Goal: Information Seeking & Learning: Learn about a topic

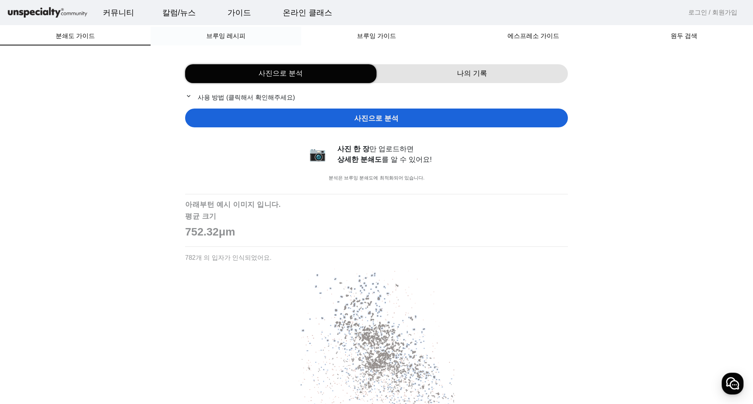
click at [214, 37] on span "브루잉 레시피" at bounding box center [225, 36] width 39 height 6
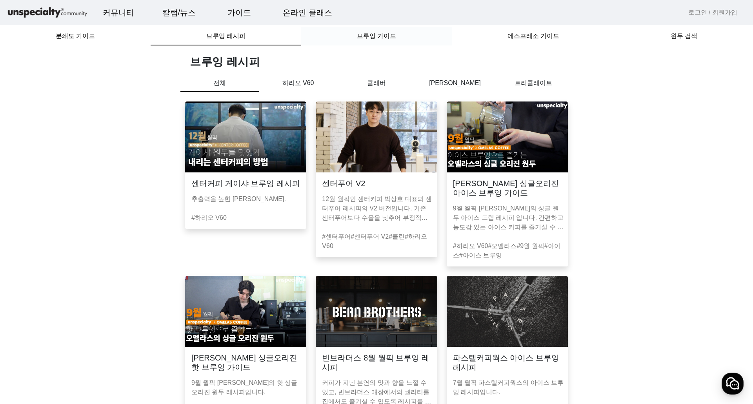
click at [381, 38] on span "브루잉 가이드" at bounding box center [376, 36] width 39 height 6
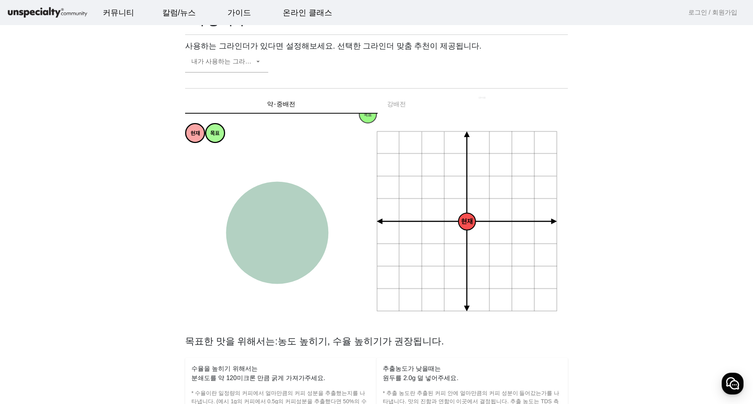
scroll to position [39, 0]
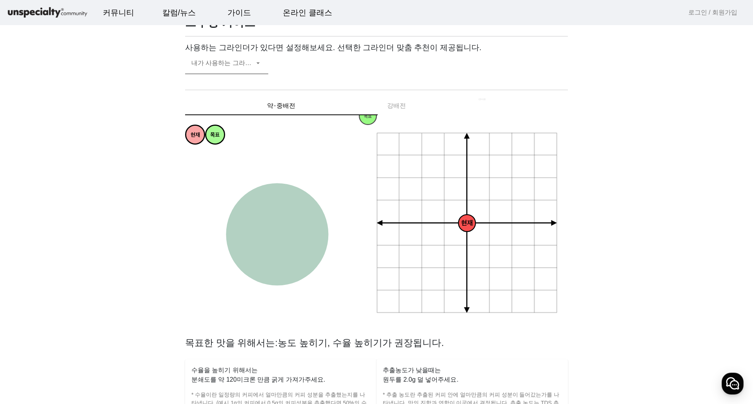
click at [246, 64] on span at bounding box center [222, 66] width 63 height 9
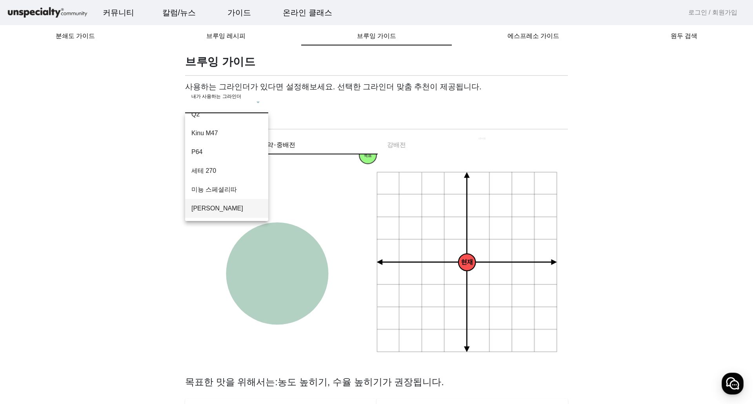
scroll to position [0, 0]
click at [221, 122] on span "코만단테 MK4" at bounding box center [226, 125] width 71 height 9
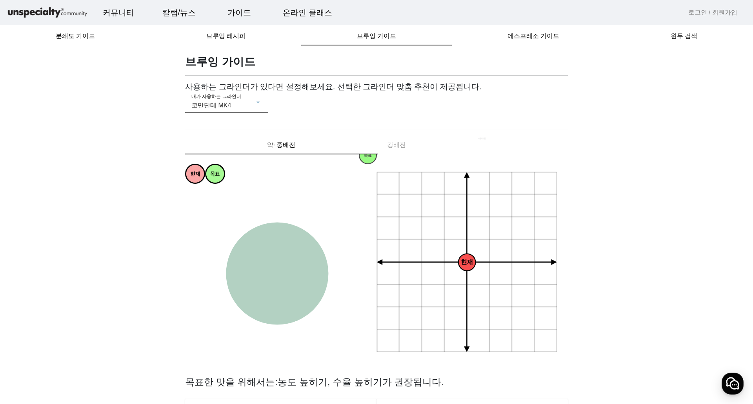
click at [278, 275] on tspan "균형잡힌" at bounding box center [276, 276] width 22 height 7
click at [396, 147] on div "약⋅중배전 강배전" at bounding box center [376, 145] width 383 height 19
drag, startPoint x: 397, startPoint y: 142, endPoint x: 385, endPoint y: 140, distance: 11.9
click at [397, 142] on div "약⋅중배전 강배전" at bounding box center [376, 145] width 383 height 19
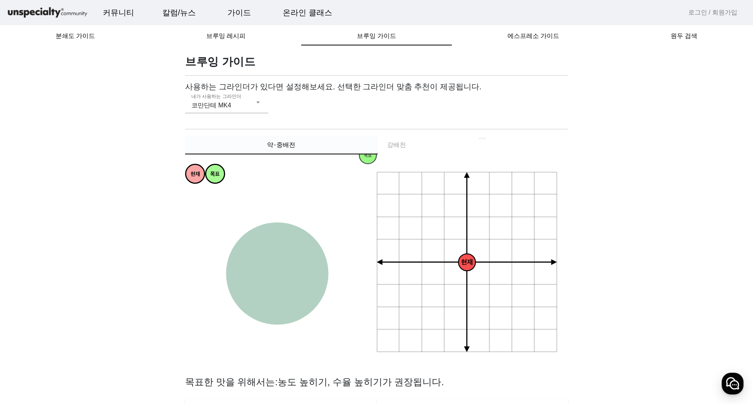
click at [279, 143] on span "약⋅중배전" at bounding box center [281, 145] width 28 height 6
drag, startPoint x: 209, startPoint y: 174, endPoint x: 273, endPoint y: 275, distance: 119.3
click at [273, 275] on circle at bounding box center [278, 275] width 19 height 19
drag, startPoint x: 276, startPoint y: 275, endPoint x: 249, endPoint y: 240, distance: 44.7
click at [249, 240] on tspan "목표" at bounding box center [250, 242] width 9 height 7
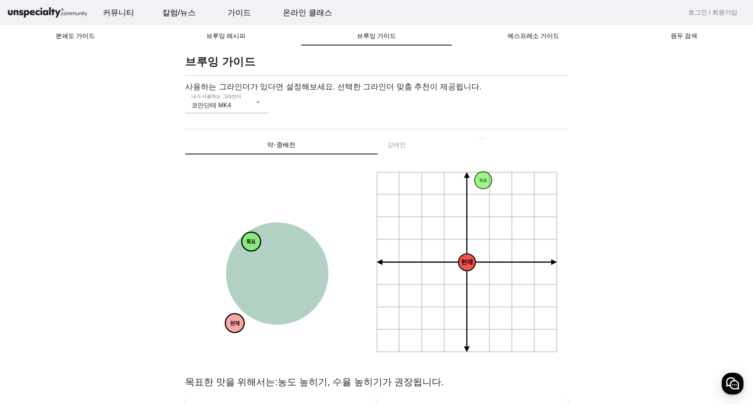
drag, startPoint x: 193, startPoint y: 177, endPoint x: 233, endPoint y: 326, distance: 154.6
click at [233, 326] on tspan "현재" at bounding box center [234, 324] width 9 height 7
click at [693, 38] on span "원두 검색" at bounding box center [684, 36] width 27 height 6
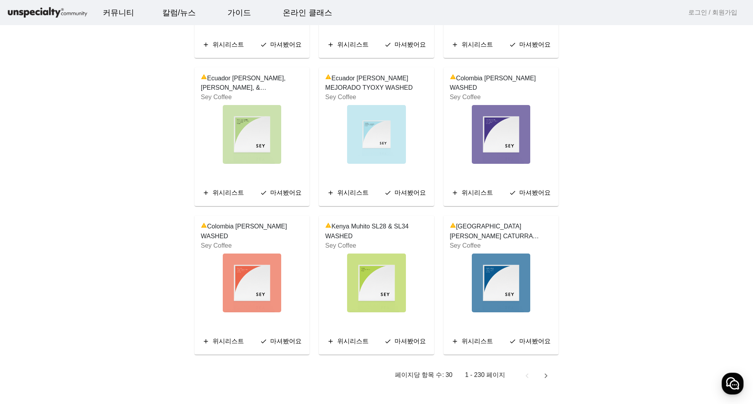
scroll to position [1369, 0]
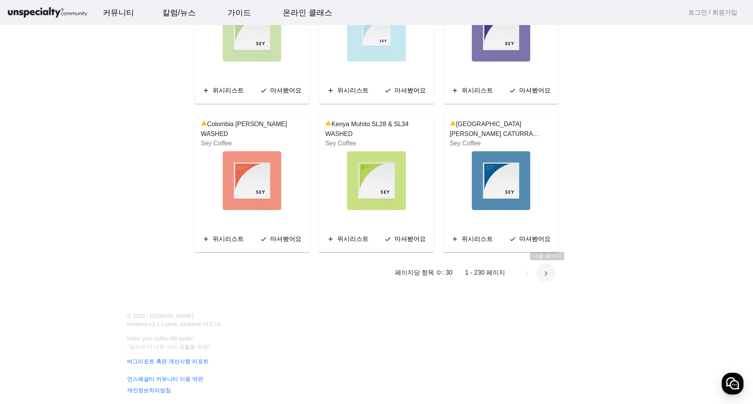
click at [544, 274] on span "다음 페이지" at bounding box center [546, 273] width 19 height 19
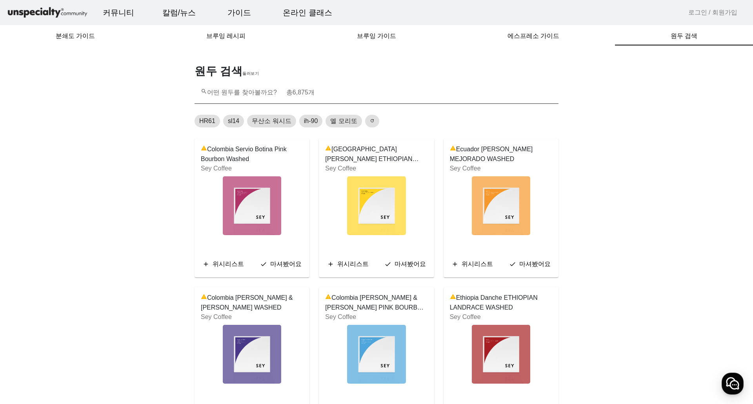
click at [326, 92] on input "search 어떤 원두를 찾아볼까요? 총 6,875 개" at bounding box center [376, 95] width 351 height 9
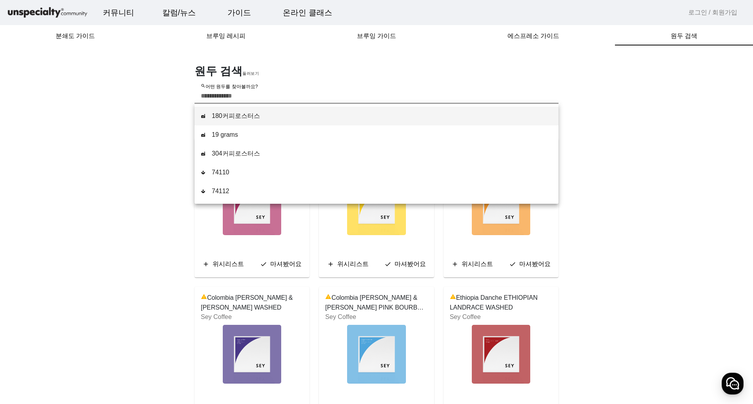
type input "*"
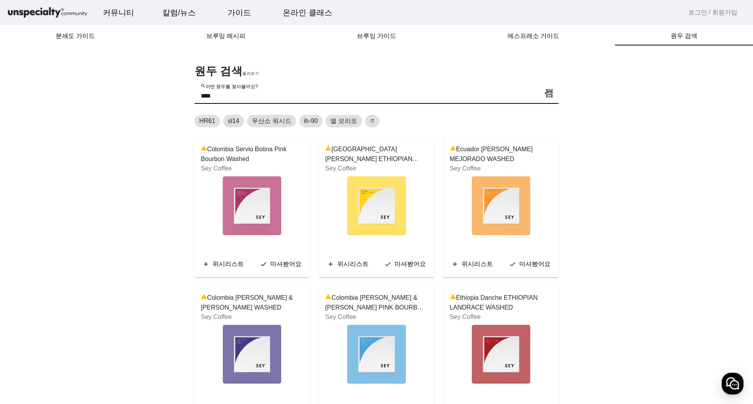
type input "*****"
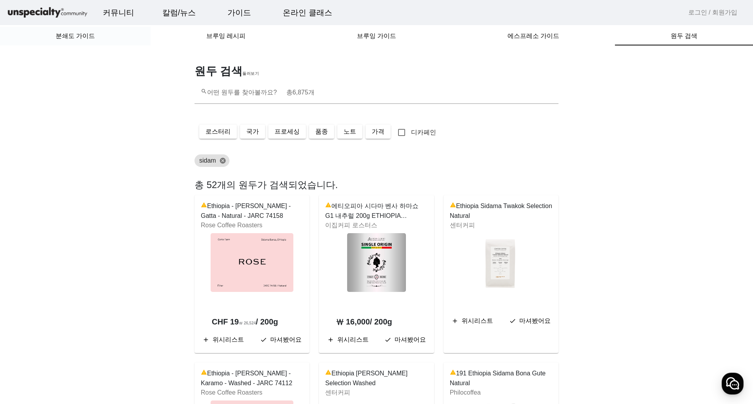
click at [83, 41] on span "분쇄도 가이드" at bounding box center [75, 36] width 39 height 19
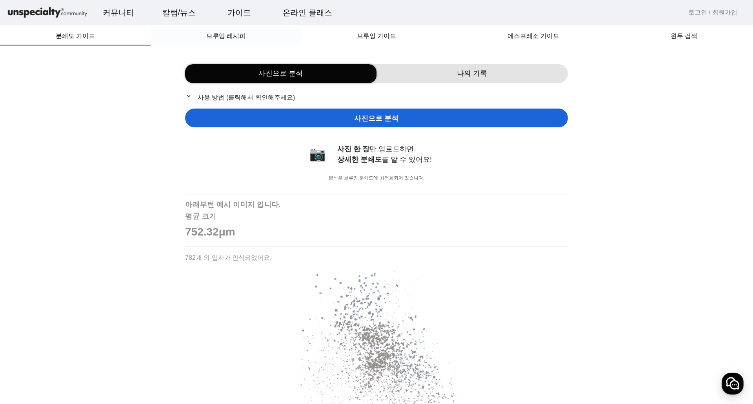
click at [226, 38] on span "브루잉 레시피" at bounding box center [225, 36] width 39 height 6
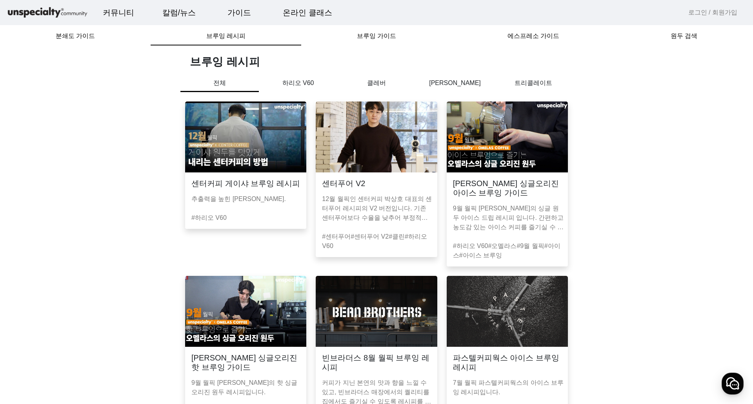
click at [273, 83] on p "하리오 V60" at bounding box center [298, 82] width 78 height 9
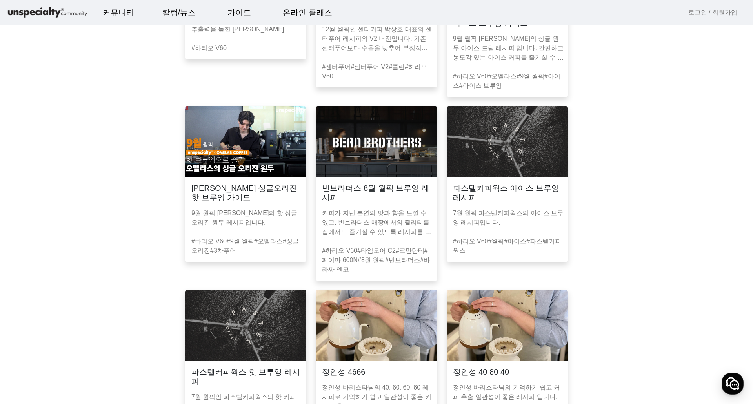
scroll to position [314, 0]
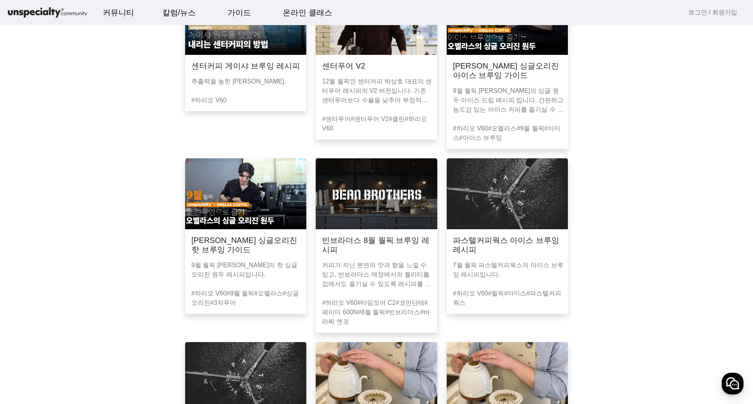
click at [401, 182] on img at bounding box center [376, 193] width 121 height 71
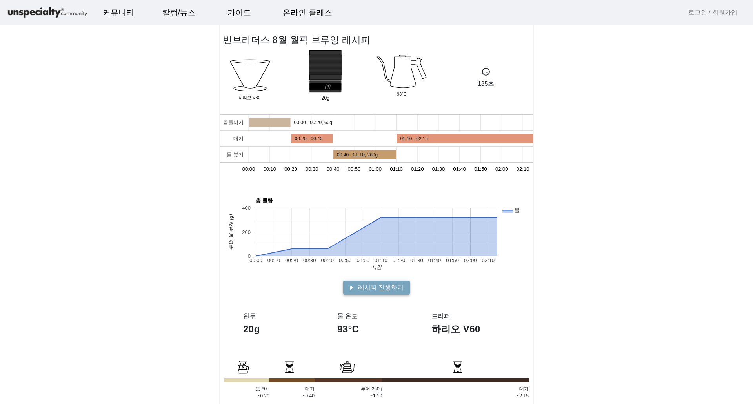
click at [353, 285] on span at bounding box center [376, 288] width 67 height 19
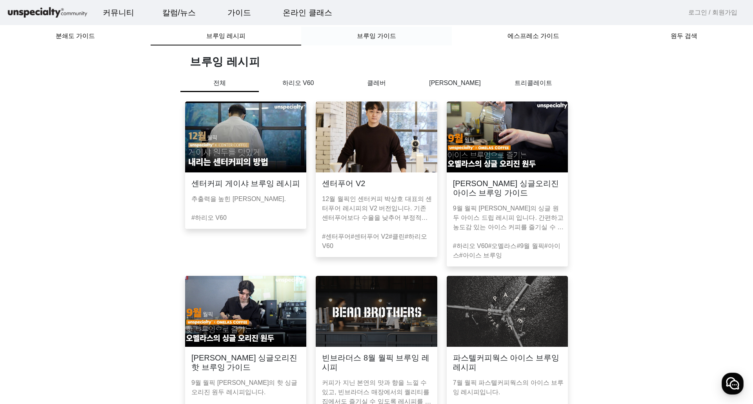
click at [359, 36] on span "브루잉 가이드" at bounding box center [376, 36] width 39 height 6
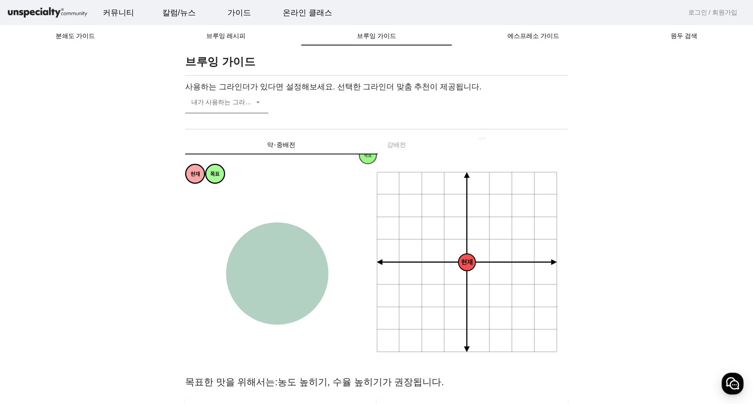
click at [251, 106] on span at bounding box center [222, 105] width 63 height 9
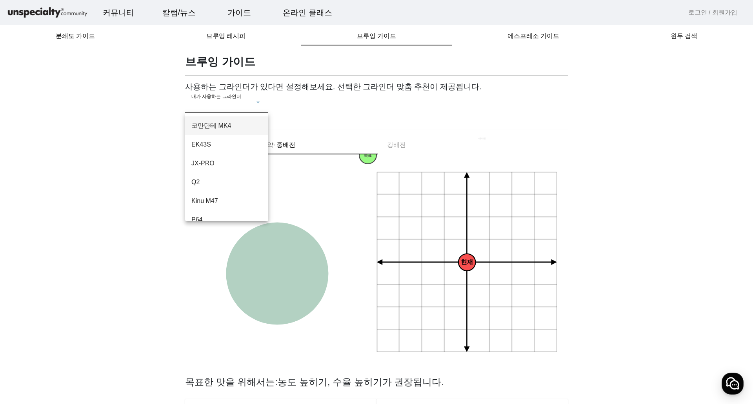
click at [231, 125] on span "코만단테 MK4" at bounding box center [226, 125] width 71 height 9
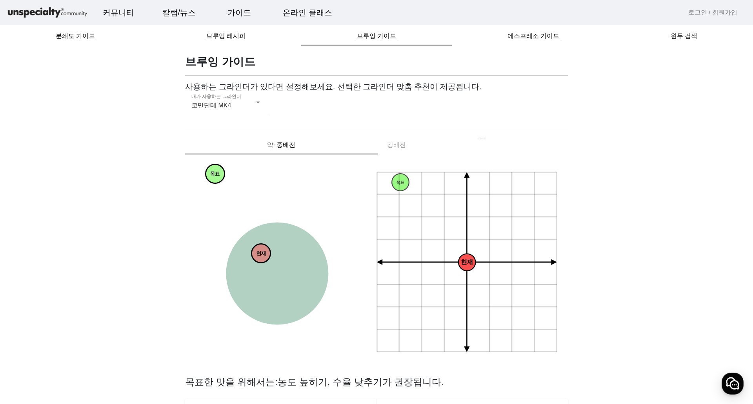
drag, startPoint x: 189, startPoint y: 175, endPoint x: 255, endPoint y: 255, distance: 103.4
click at [255, 255] on circle at bounding box center [260, 253] width 19 height 19
drag, startPoint x: 261, startPoint y: 254, endPoint x: 318, endPoint y: 218, distance: 67.0
click at [318, 218] on tspan "현재" at bounding box center [317, 218] width 9 height 7
drag, startPoint x: 321, startPoint y: 218, endPoint x: 216, endPoint y: 288, distance: 126.2
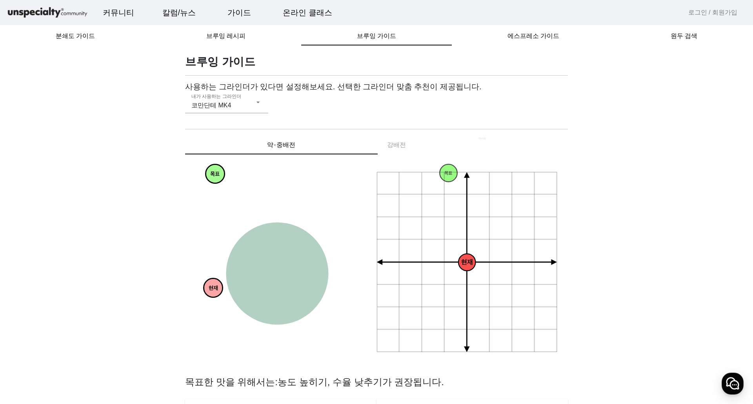
click at [216, 288] on tspan "현재" at bounding box center [213, 289] width 9 height 7
drag, startPoint x: 214, startPoint y: 172, endPoint x: 258, endPoint y: 253, distance: 92.3
click at [258, 253] on tspan "목표" at bounding box center [258, 255] width 9 height 7
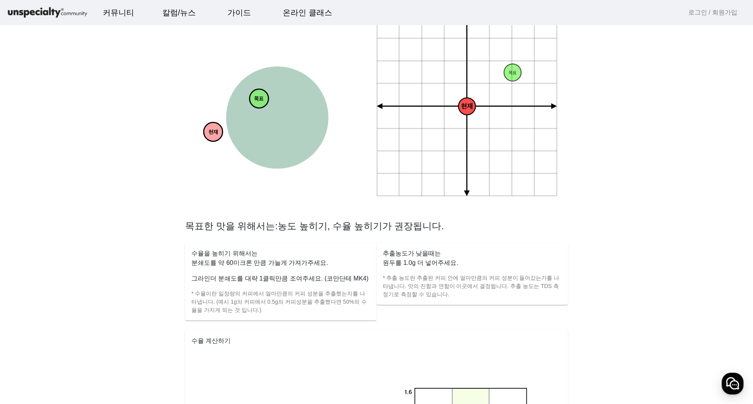
scroll to position [157, 0]
drag, startPoint x: 388, startPoint y: 277, endPoint x: 575, endPoint y: 294, distance: 187.2
click at [575, 294] on app-brewing-compass "브루잉 가이드 사용하는 그라인더가 있다면 설정해보세요. 선택한 그라인더 맞춤 추천이 제공됩니다. 내가 사용하는 그라인더 코만단테 MK4 약⋅중…" at bounding box center [376, 279] width 734 height 763
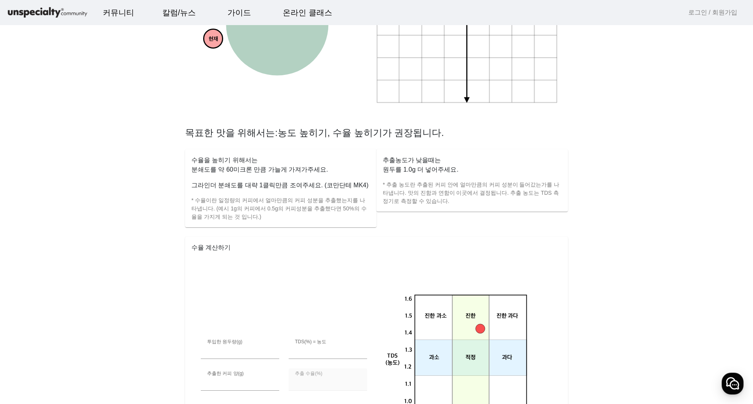
scroll to position [314, 0]
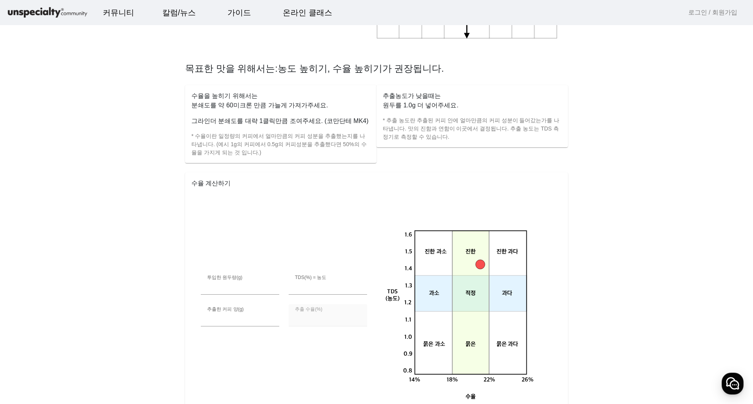
drag, startPoint x: 479, startPoint y: 264, endPoint x: 414, endPoint y: 293, distance: 70.9
click at [467, 293] on g "0.8 14% 18% 22% 26% 0.9 1.0 1.1 1.2 1.3 1.4 1.5 1.6 TDS (농도) 수율 묽은 과소 진한 과소 과소 …" at bounding box center [469, 305] width 176 height 220
click at [157, 308] on app-brewing-compass "브루잉 가이드 사용하는 그라인더가 있다면 설정해보세요. 선택한 그라인더 맞춤 추천이 제공됩니다. 내가 사용하는 그라인더 코만단테 MK4 약⋅중…" at bounding box center [376, 122] width 734 height 763
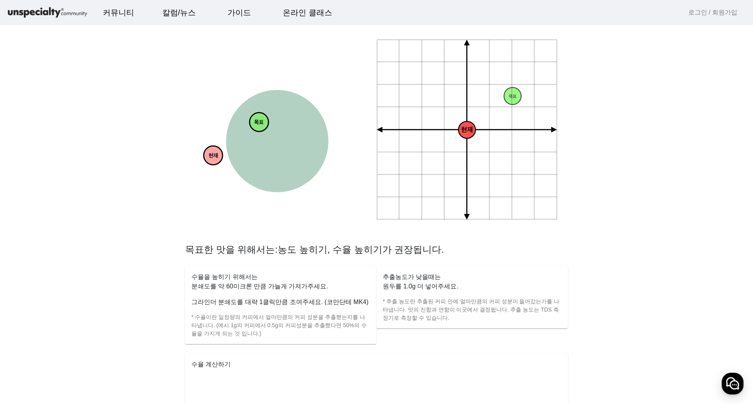
scroll to position [0, 0]
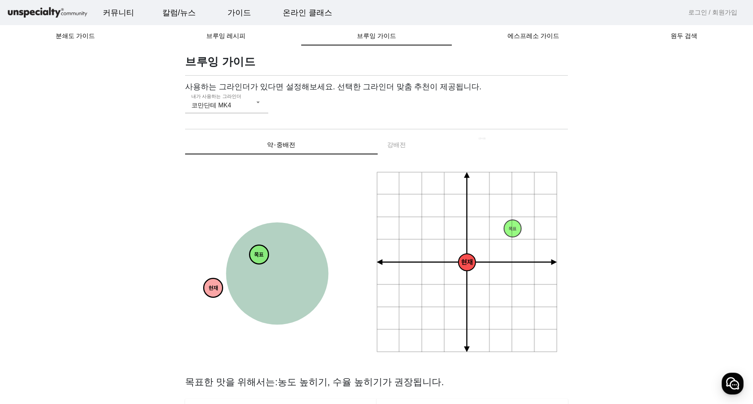
click at [38, 4] on mat-toolbar "커뮤니티 ▼ 자유게시판 바리스타 게시판 로스터 게시판 머신 게시판 구인구직 칼럼/뉴스 ▼ 칼럼 주요 이벤트 옥션정보 자료실 가이드 ▼ 분쇄도 …" at bounding box center [376, 12] width 753 height 25
click at [36, 11] on img at bounding box center [47, 13] width 82 height 14
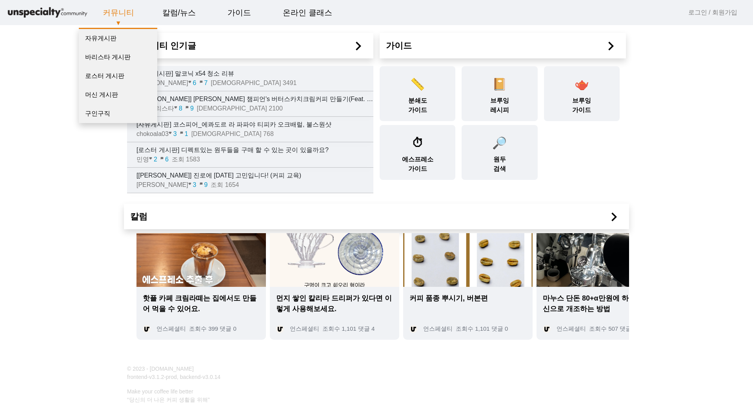
click at [124, 10] on link "커뮤니티" at bounding box center [118, 12] width 44 height 21
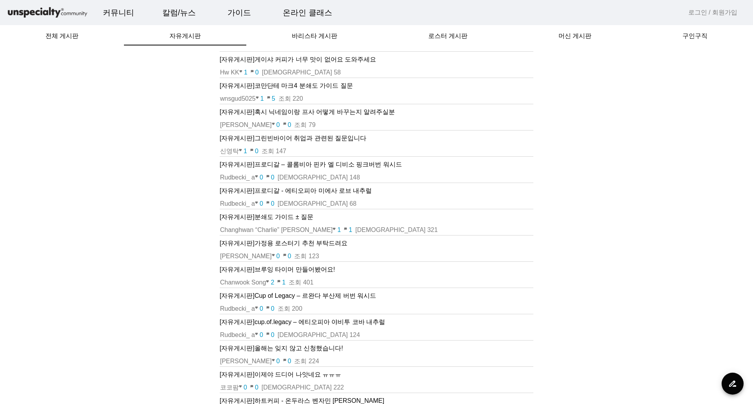
scroll to position [235, 0]
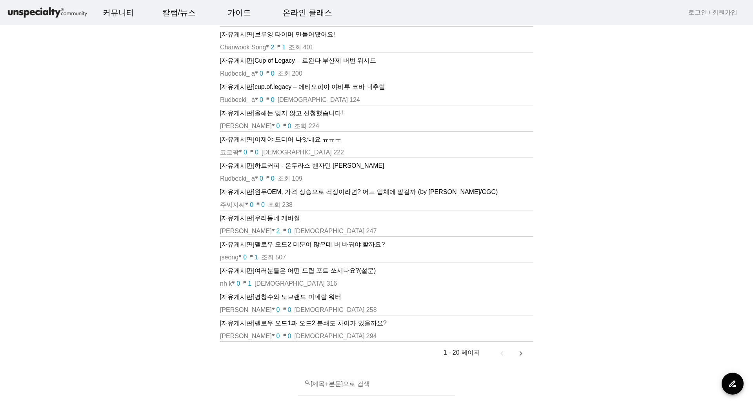
click at [46, 9] on img at bounding box center [47, 13] width 82 height 14
